Goal: Find specific page/section: Find specific page/section

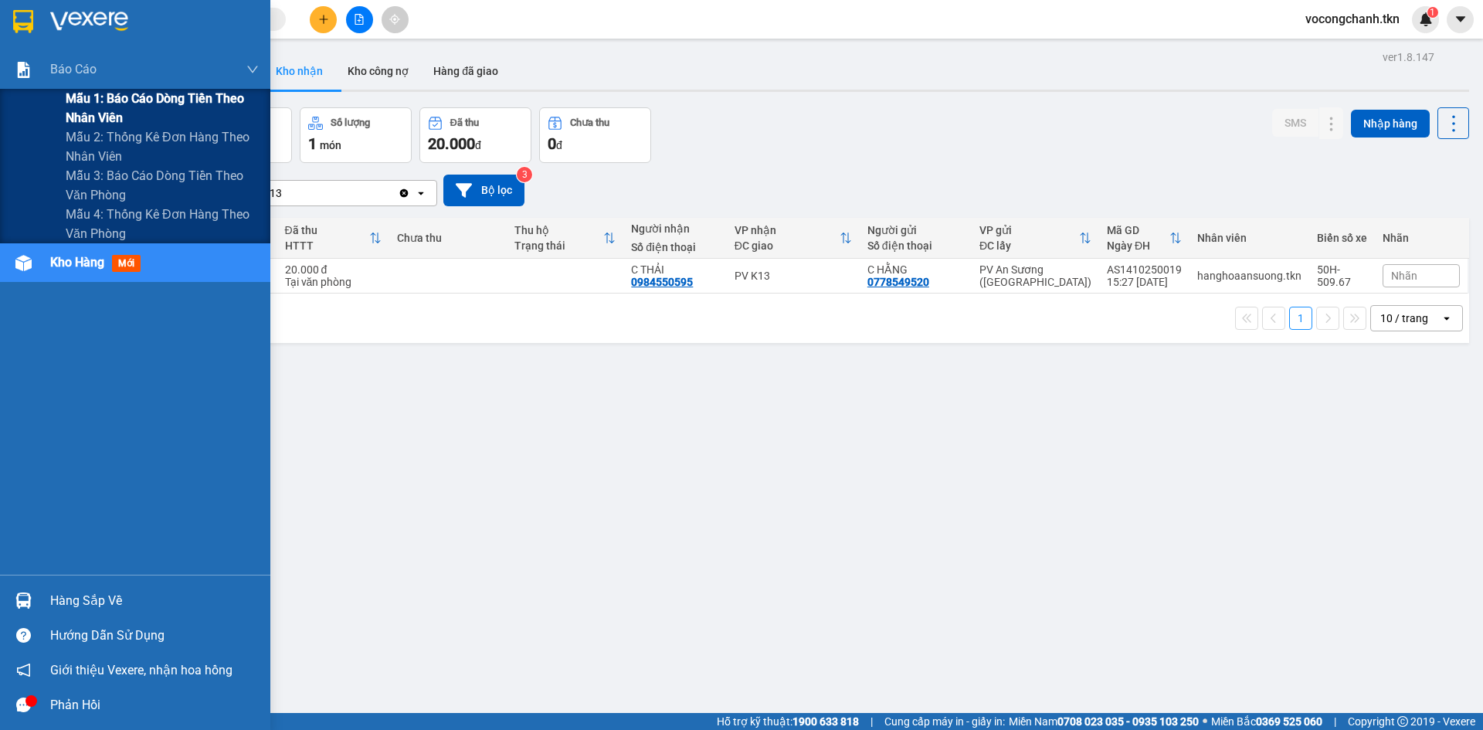
click at [191, 105] on span "Mẫu 1: Báo cáo dòng tiền theo nhân viên" at bounding box center [162, 108] width 193 height 39
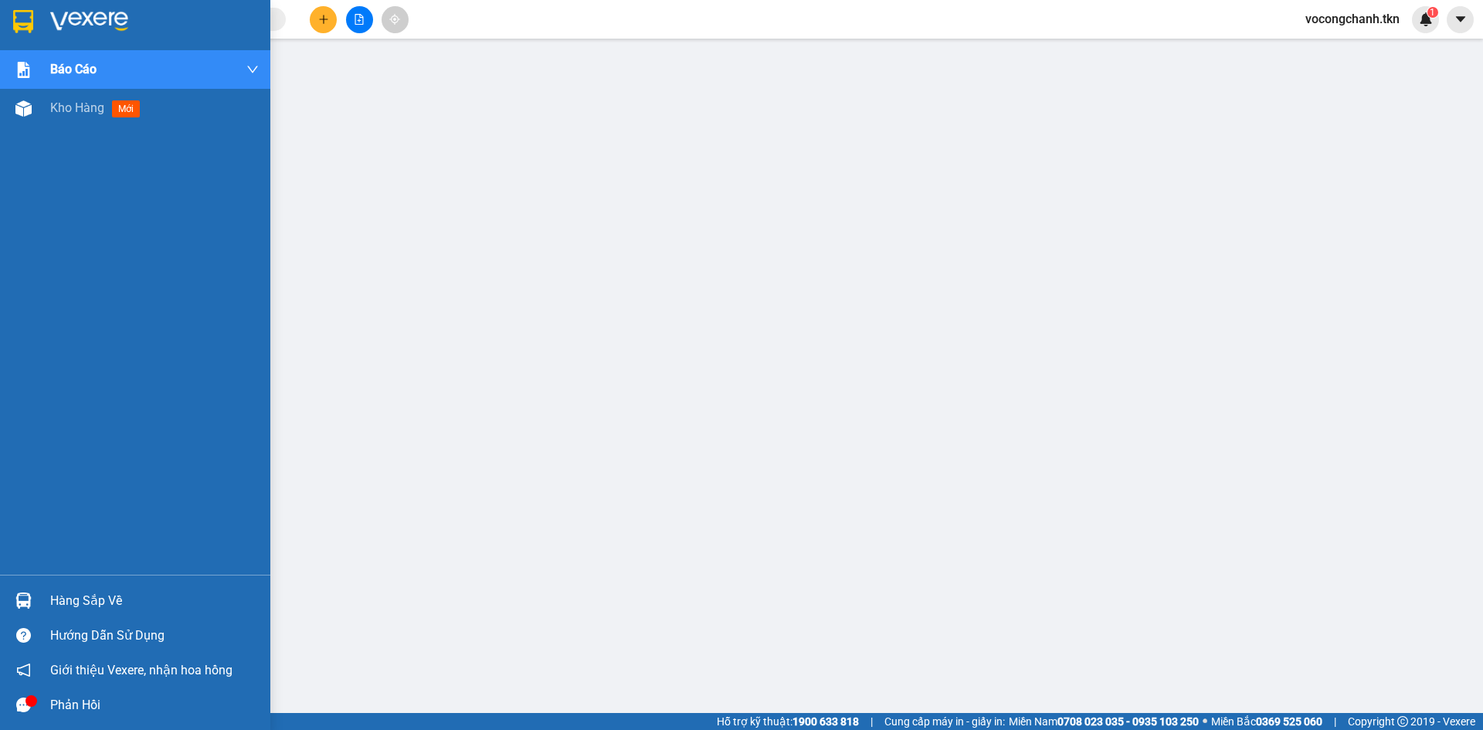
click at [15, 27] on img at bounding box center [23, 21] width 20 height 23
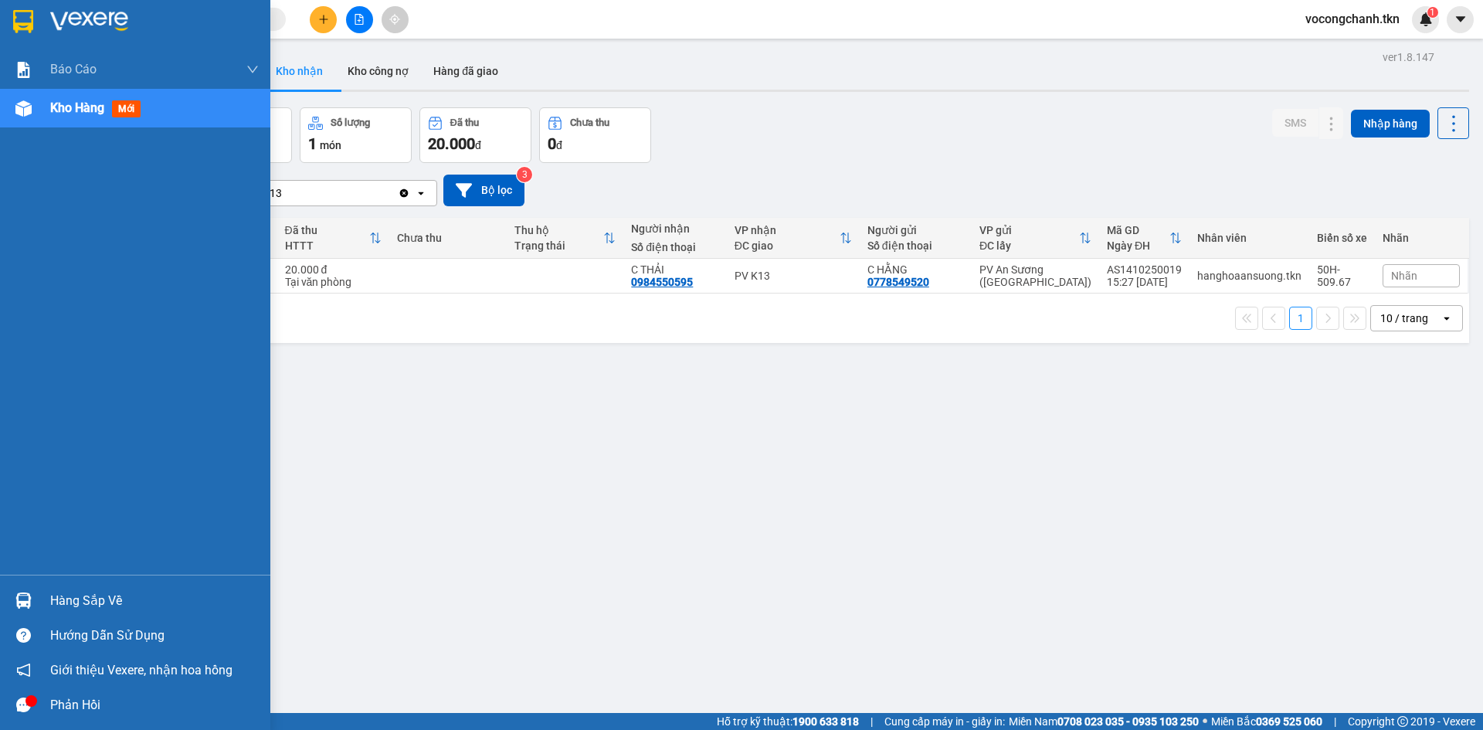
drag, startPoint x: 90, startPoint y: 600, endPoint x: 304, endPoint y: 549, distance: 219.2
click at [91, 599] on div "Hàng sắp về" at bounding box center [154, 600] width 209 height 23
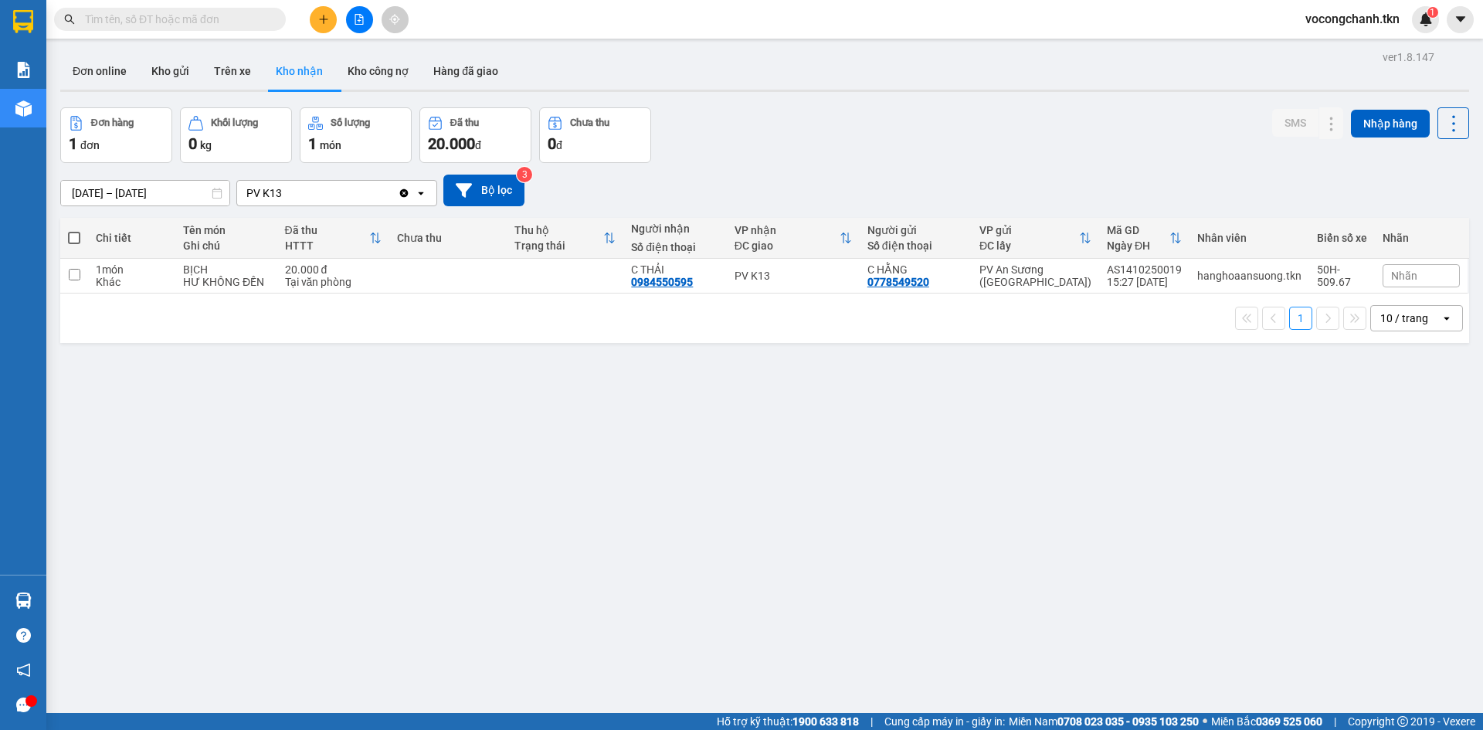
click at [792, 451] on section "Kết quả tìm kiếm ( 0 ) Bộ lọc No Data vocongchanh.tkn 1 Báo cáo Mẫu 1: Báo cáo …" at bounding box center [741, 365] width 1483 height 730
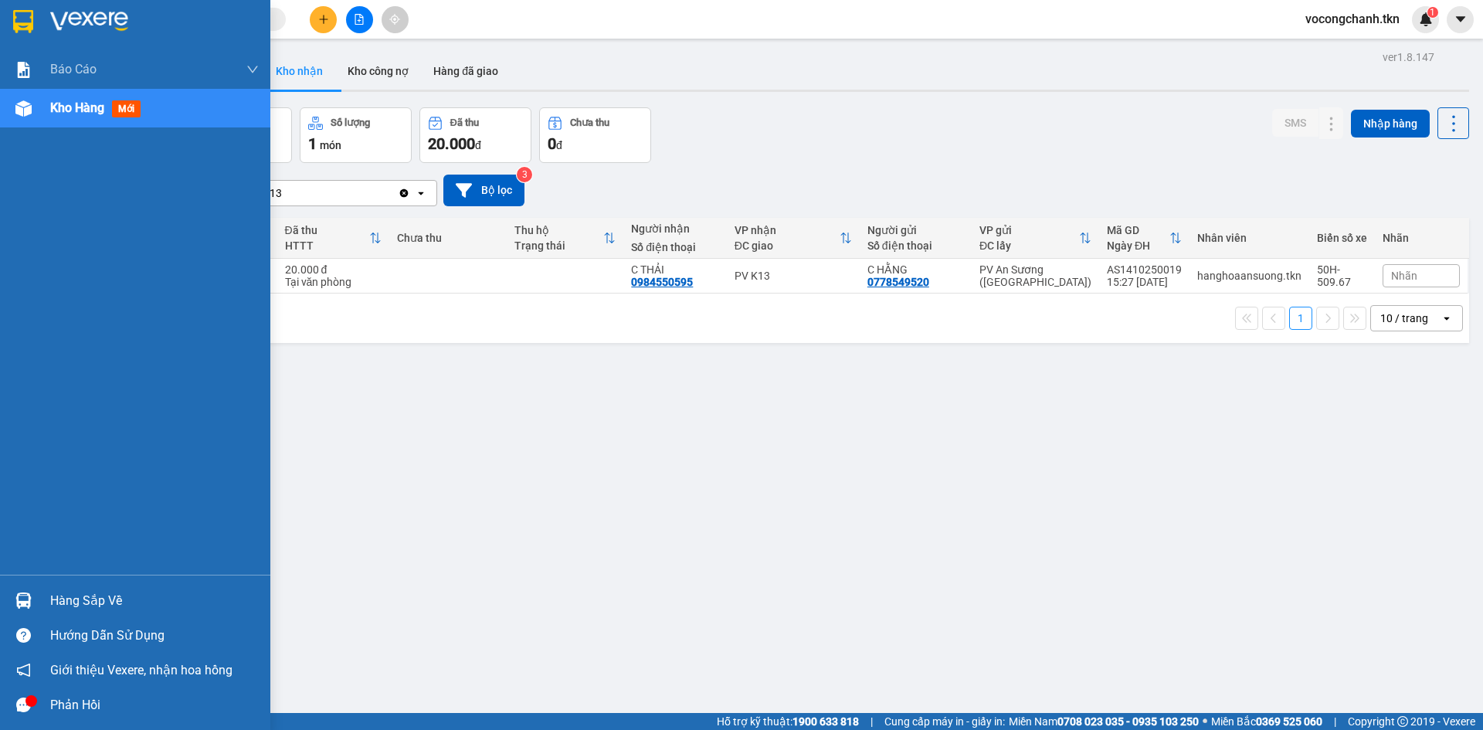
click at [63, 601] on div "Hàng sắp về" at bounding box center [154, 600] width 209 height 23
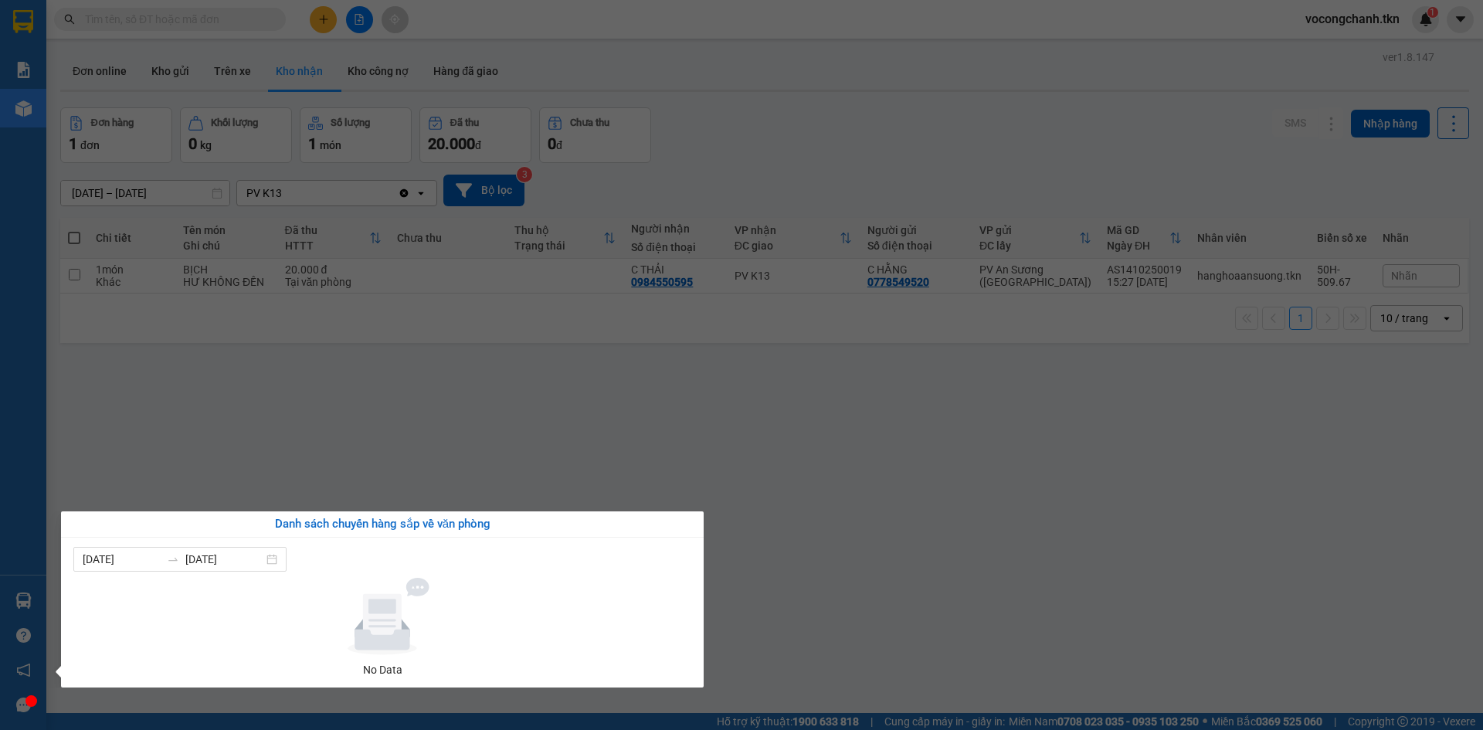
click at [451, 458] on section "Kết quả tìm kiếm ( 0 ) Bộ lọc No Data vocongchanh.tkn 1 Báo cáo Mẫu 1: Báo cáo …" at bounding box center [741, 365] width 1483 height 730
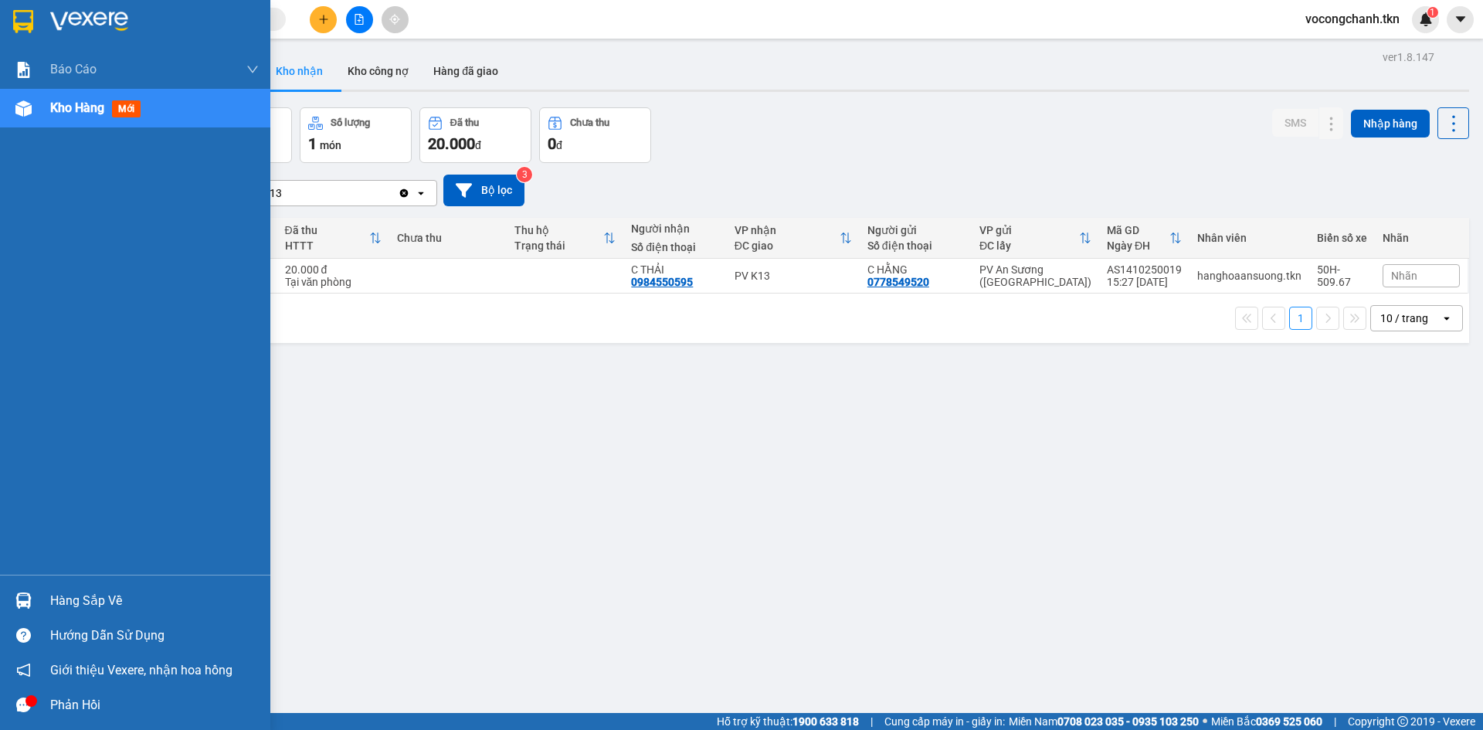
click at [85, 596] on div "Hàng sắp về" at bounding box center [154, 600] width 209 height 23
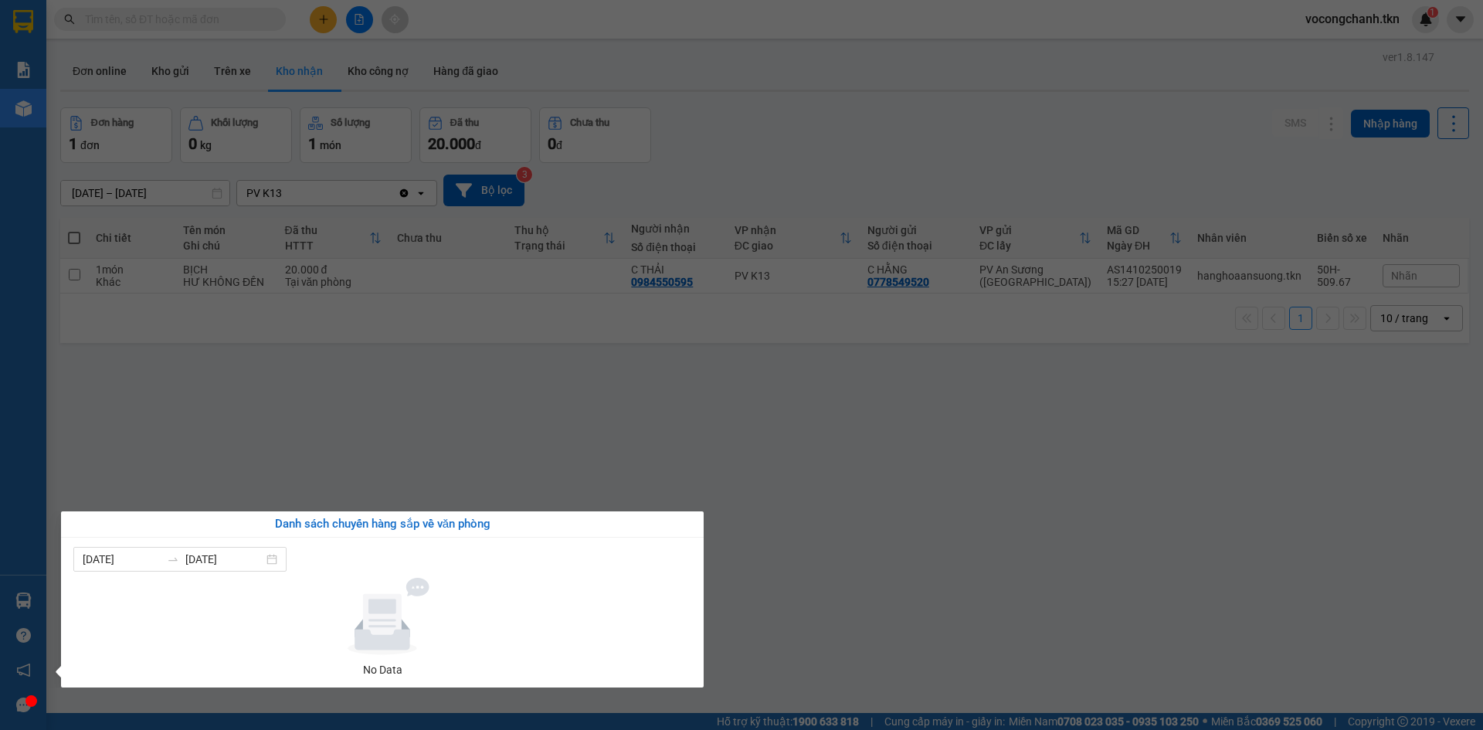
click at [491, 467] on section "Kết quả tìm kiếm ( 0 ) Bộ lọc No Data vocongchanh.tkn 1 Báo cáo Mẫu 1: Báo cáo …" at bounding box center [741, 365] width 1483 height 730
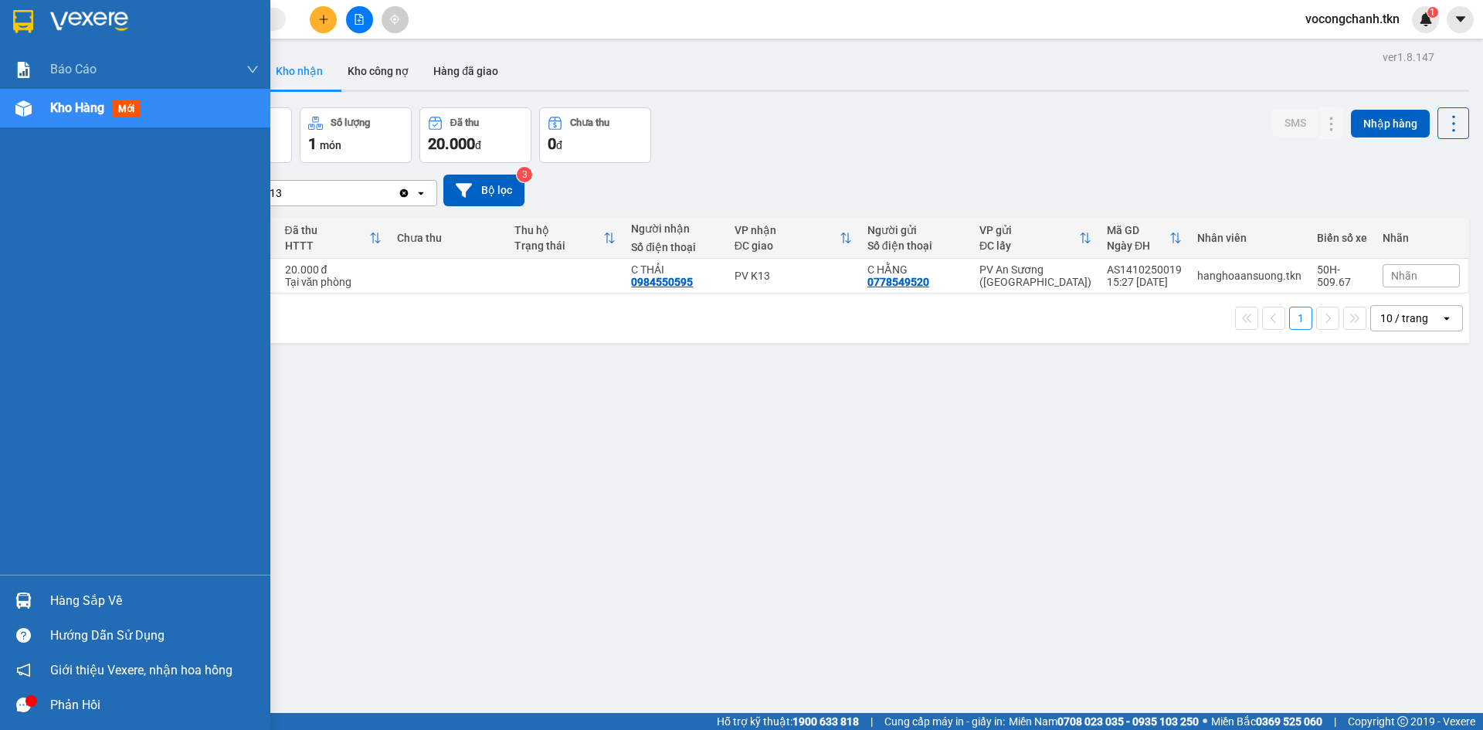
drag, startPoint x: 84, startPoint y: 597, endPoint x: 93, endPoint y: 591, distance: 10.5
click at [85, 597] on div "Hàng sắp về" at bounding box center [154, 600] width 209 height 23
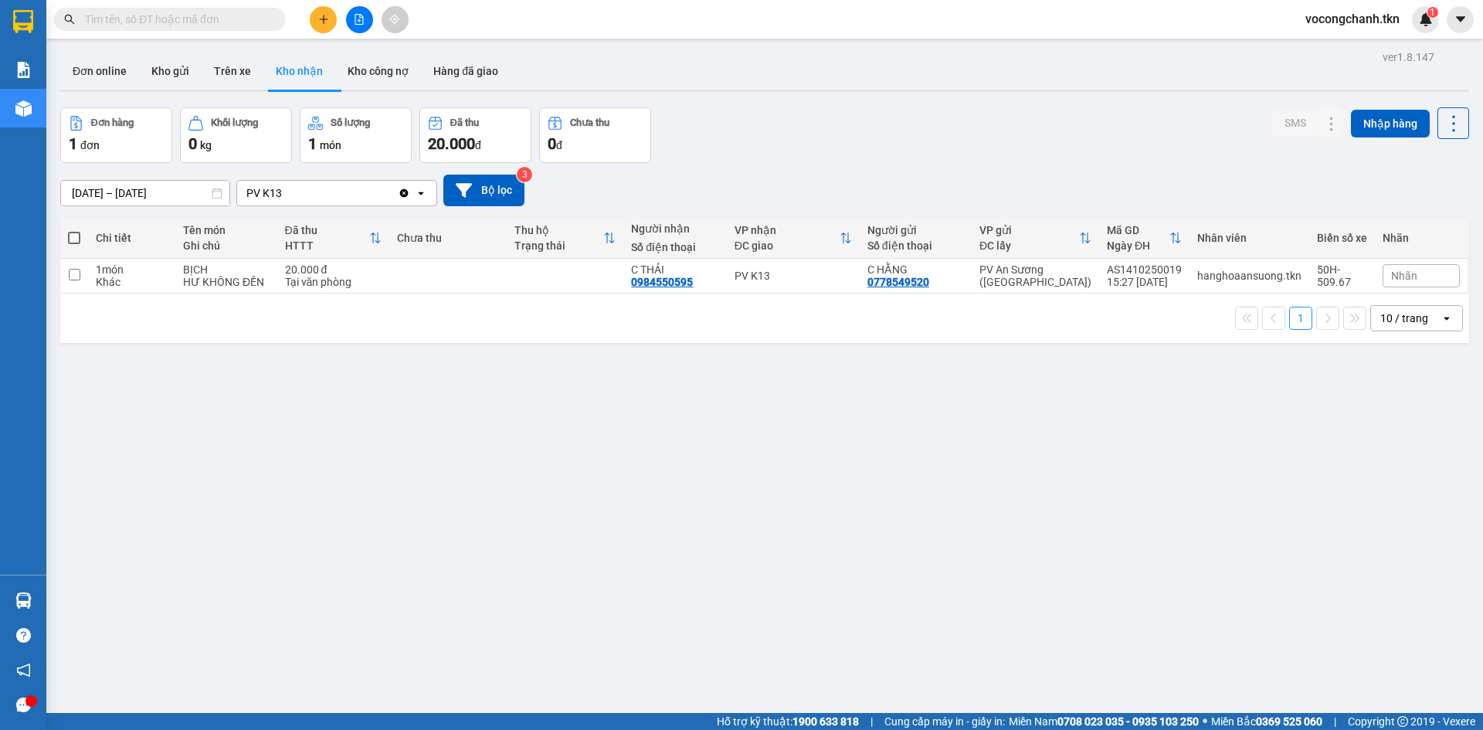
click at [593, 420] on section "Kết quả tìm kiếm ( 0 ) Bộ lọc No Data vocongchanh.tkn 1 Báo cáo Mẫu 1: Báo cáo …" at bounding box center [741, 365] width 1483 height 730
